Goal: Information Seeking & Learning: Learn about a topic

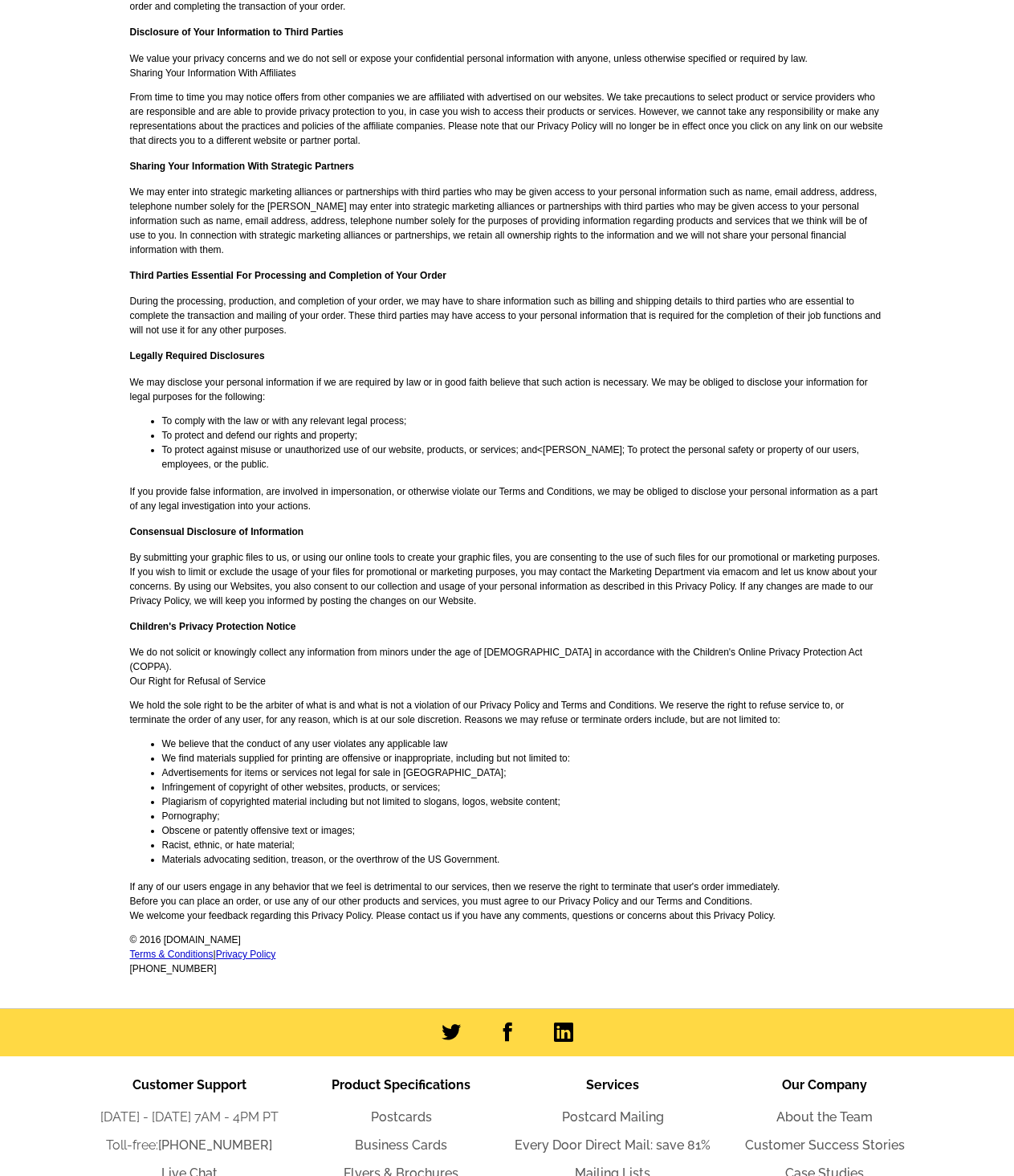
scroll to position [1995, 0]
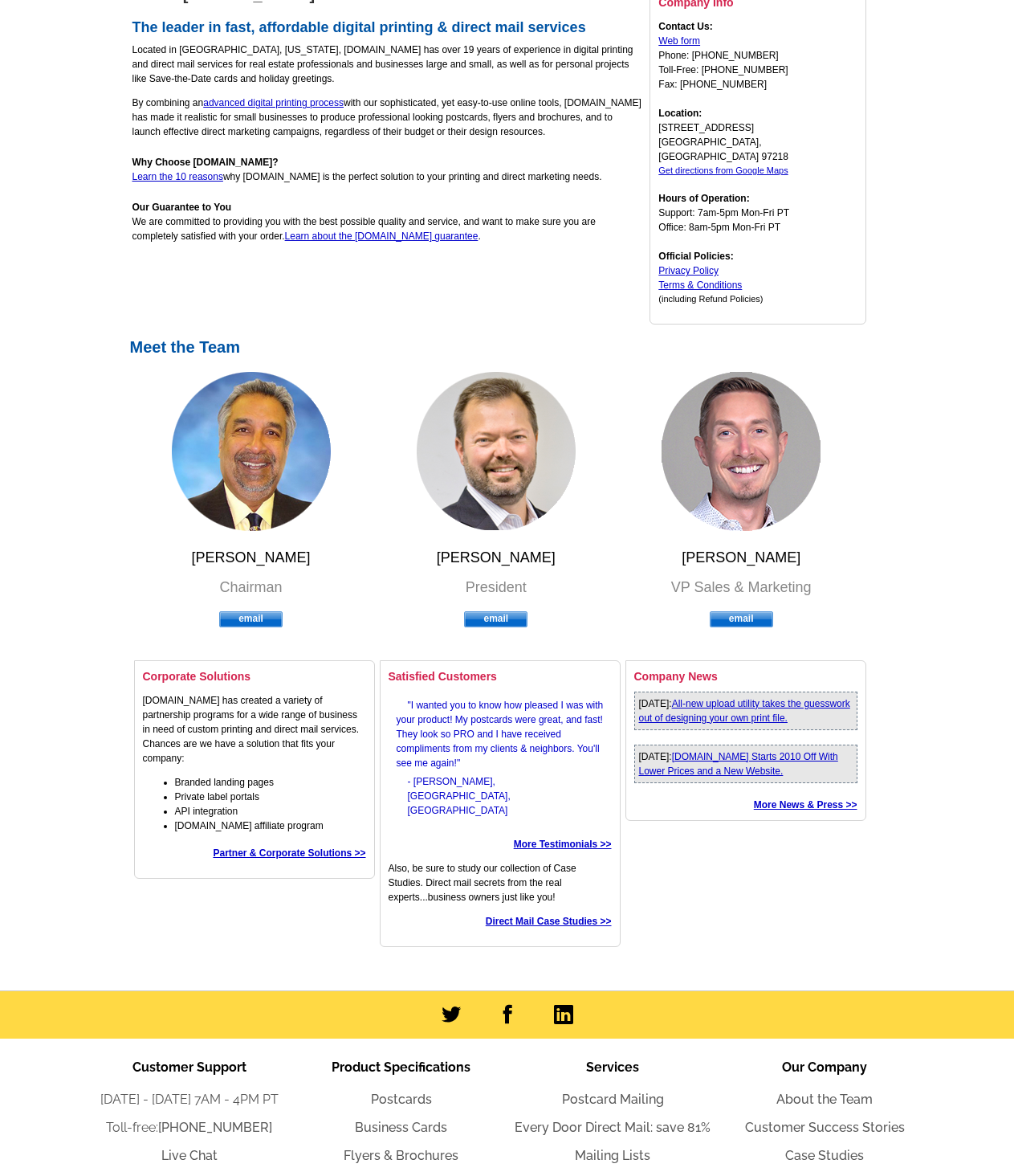
scroll to position [261, 0]
